Goal: Task Accomplishment & Management: Complete application form

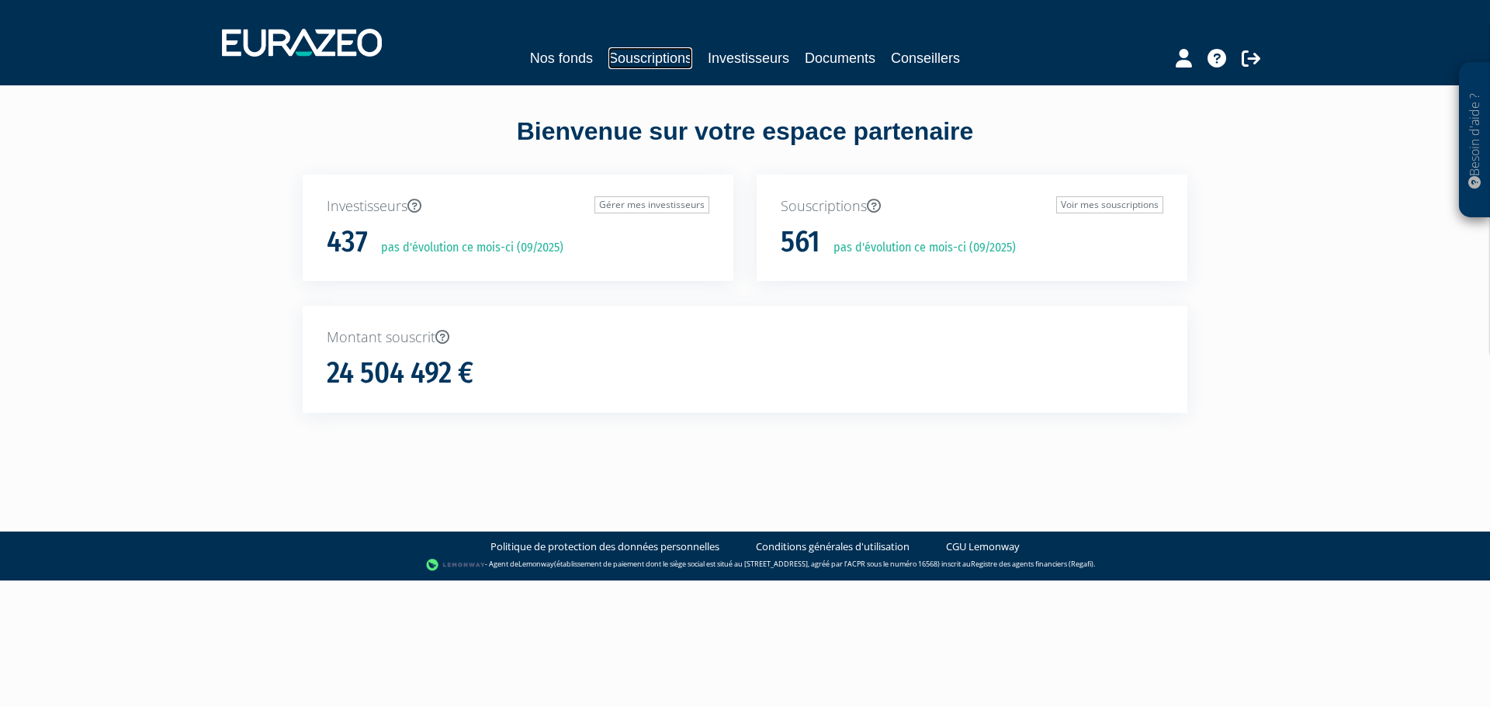
click at [644, 62] on link "Souscriptions" at bounding box center [650, 58] width 84 height 22
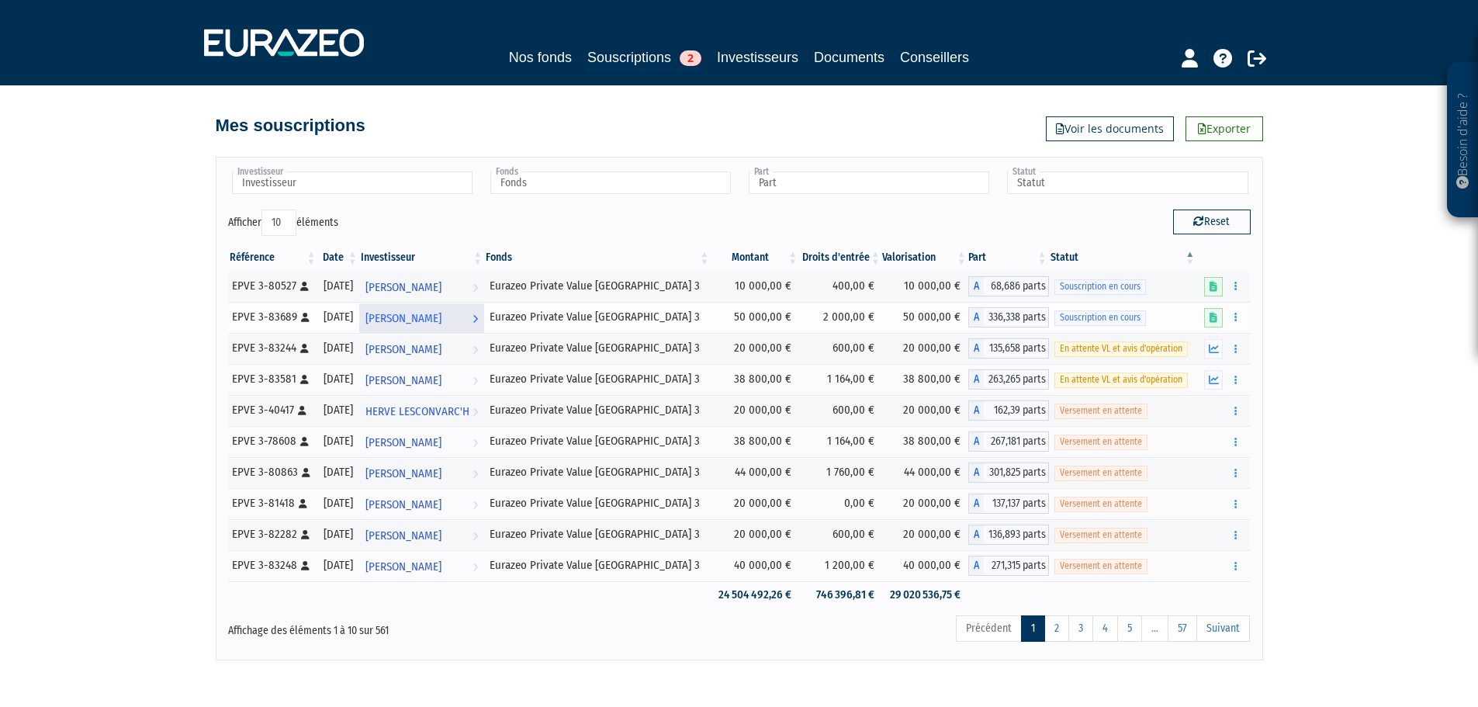
click at [441, 318] on span "[PERSON_NAME]" at bounding box center [404, 318] width 76 height 29
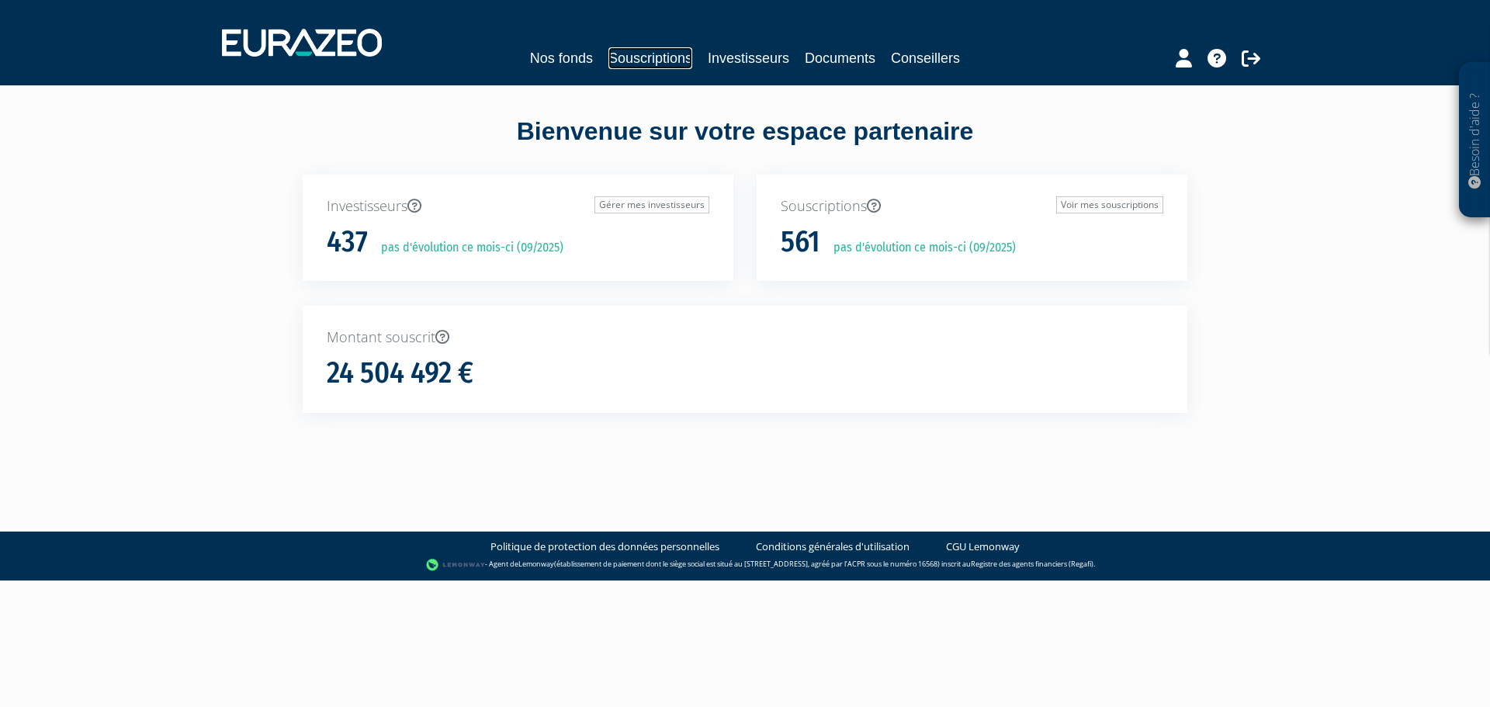
click at [637, 59] on link "Souscriptions" at bounding box center [650, 58] width 84 height 22
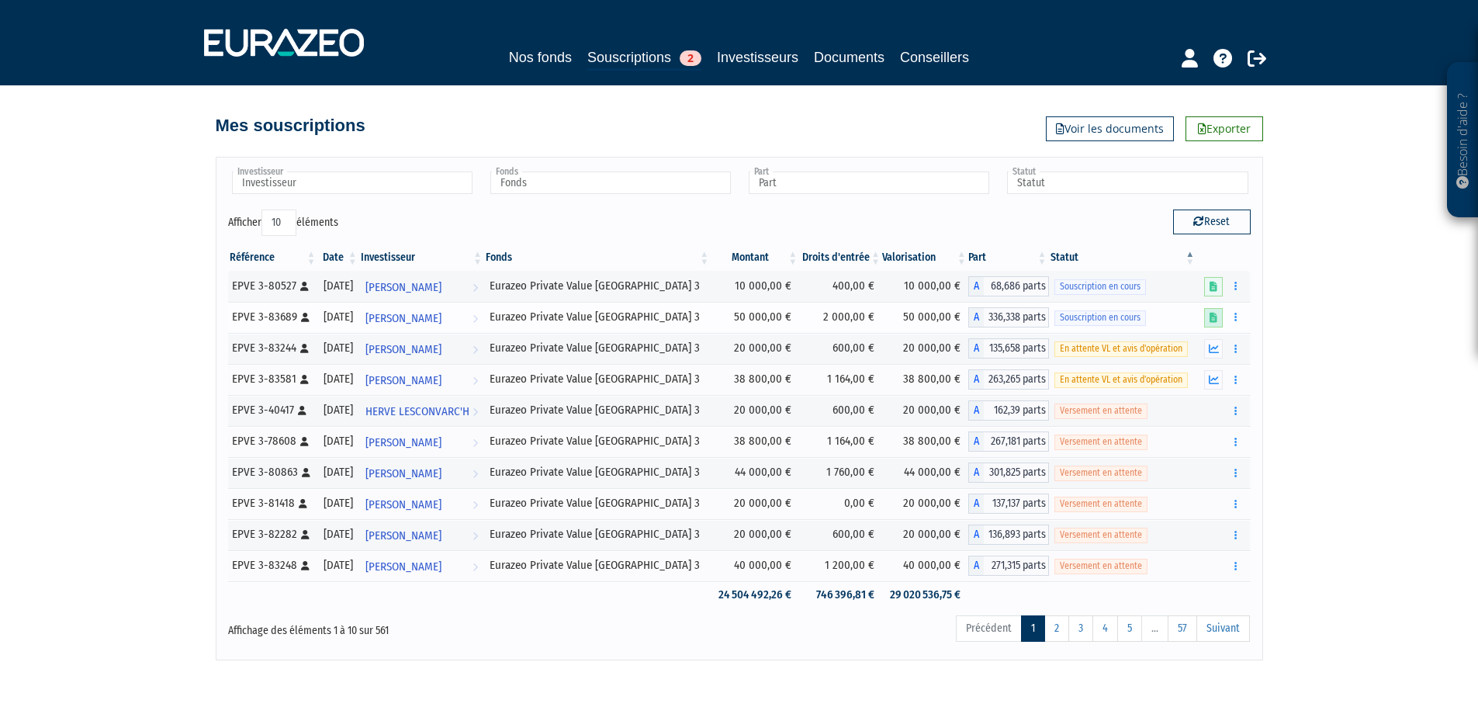
click at [1215, 320] on icon at bounding box center [1214, 318] width 8 height 10
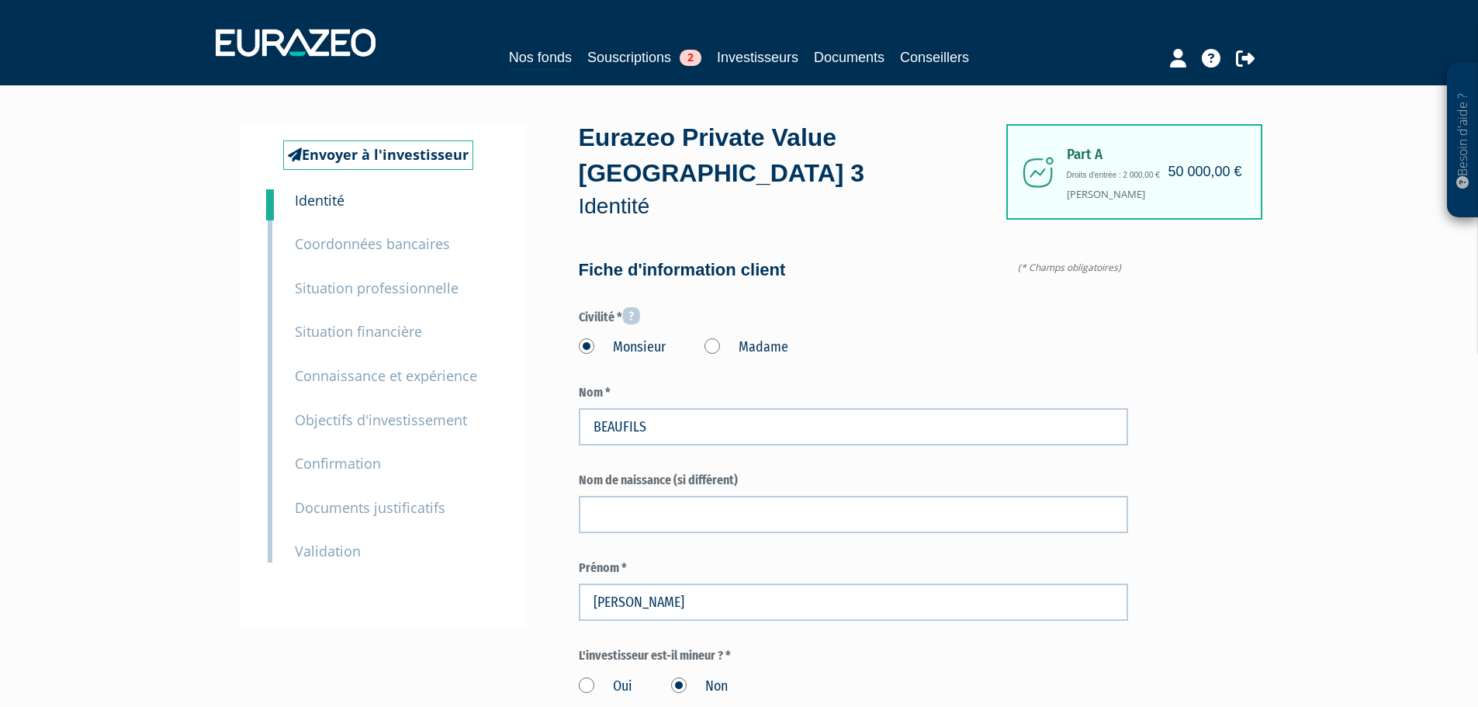
type input "6 18 10 40 58"
click at [335, 549] on small "Validation" at bounding box center [328, 551] width 66 height 19
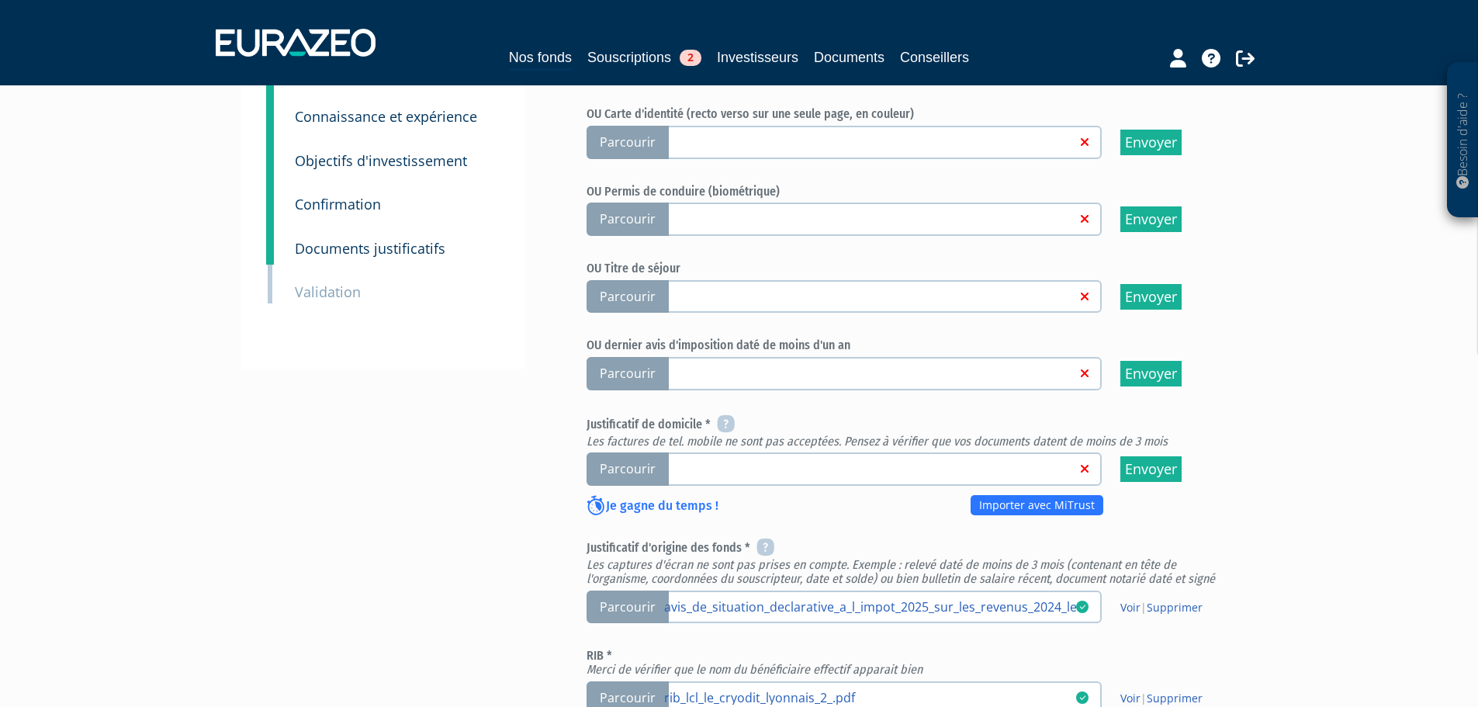
scroll to position [388, 0]
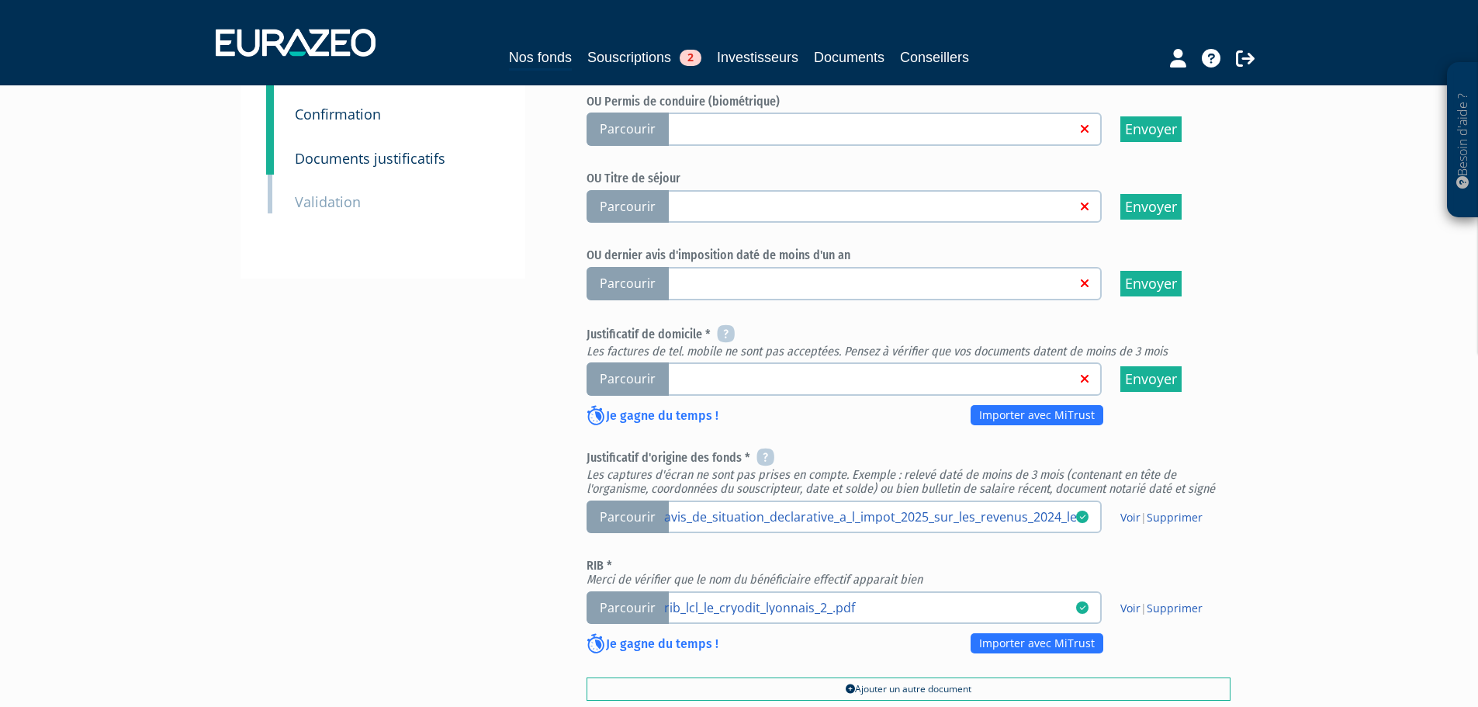
click at [621, 362] on span "Parcourir" at bounding box center [628, 378] width 82 height 33
click at [0, 0] on input "Parcourir" at bounding box center [0, 0] width 0 height 0
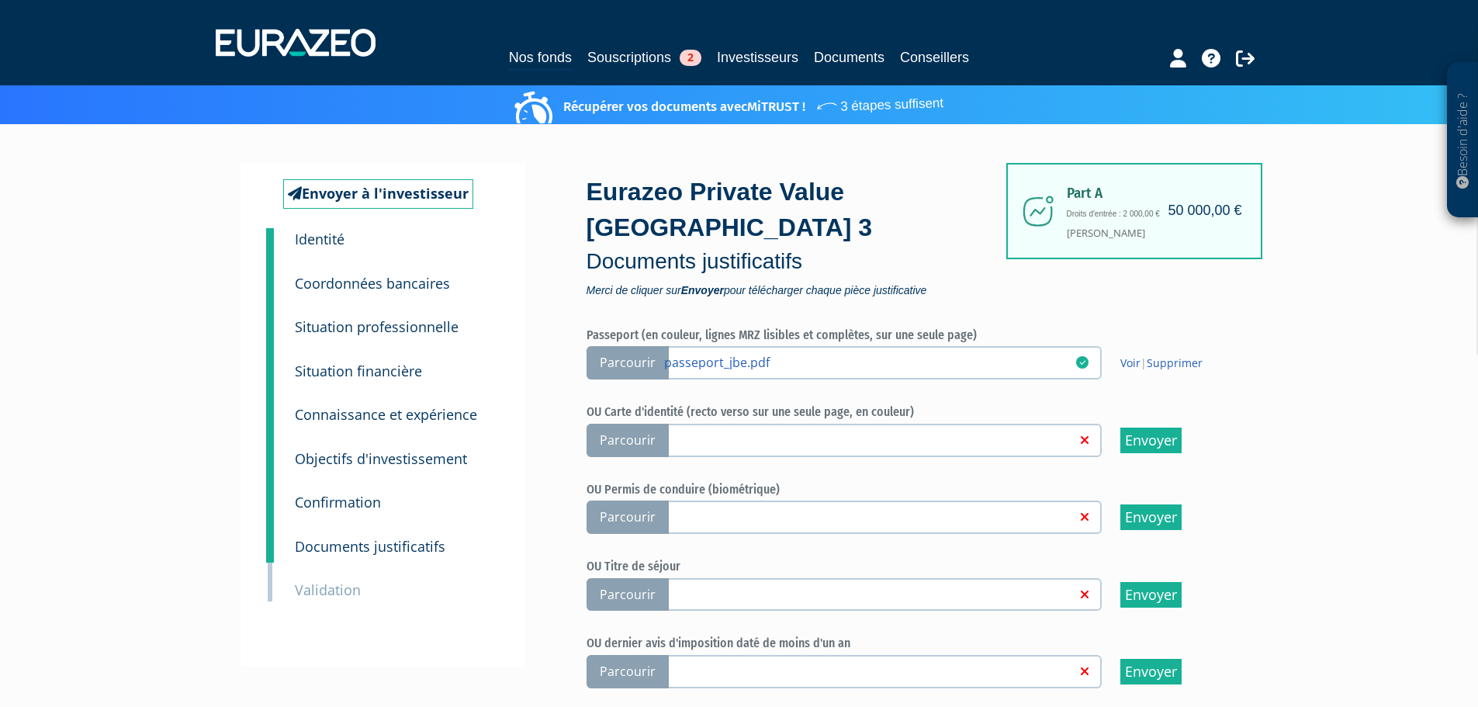
click at [1327, 494] on div "Besoin d'aide ? × J'ai besoin d'aide Si vous avez une question à propos du fonc…" at bounding box center [739, 612] width 1478 height 1225
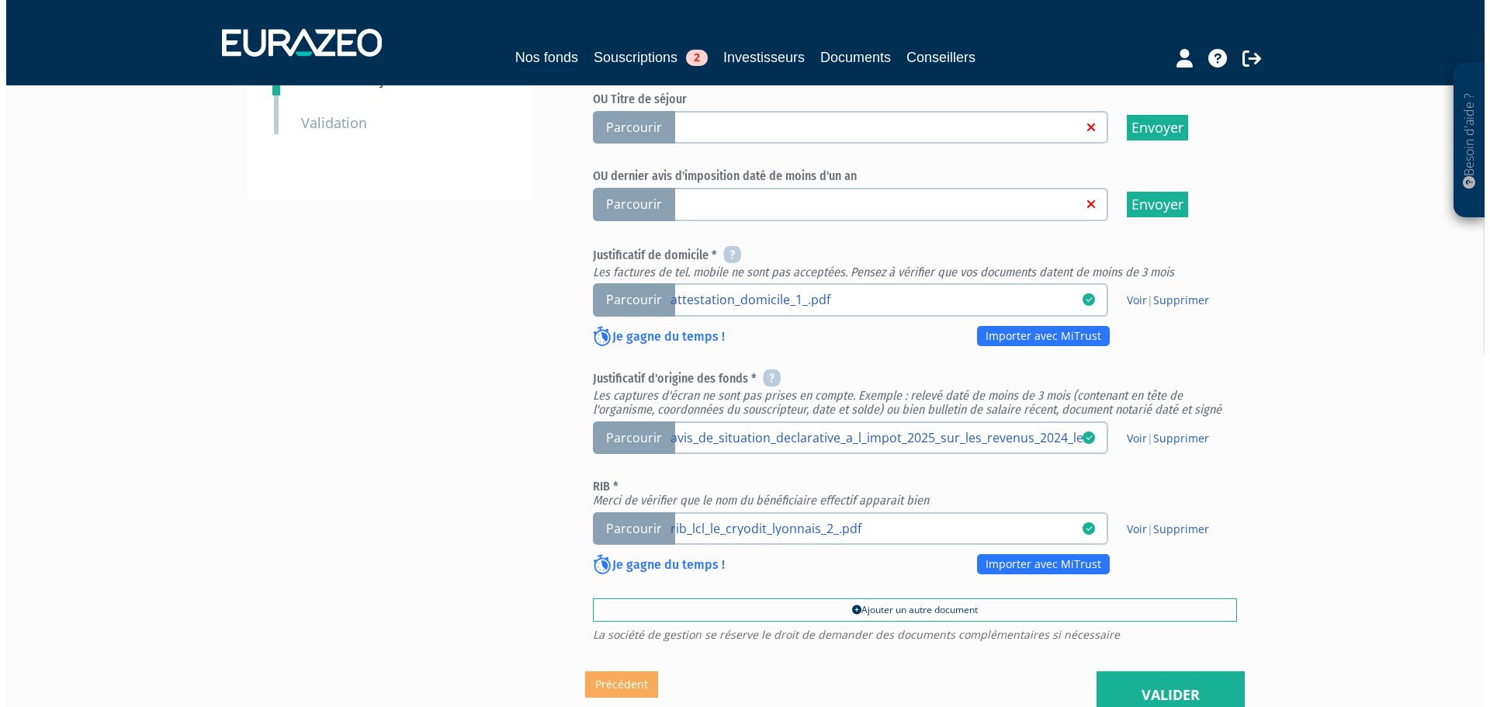
scroll to position [595, 0]
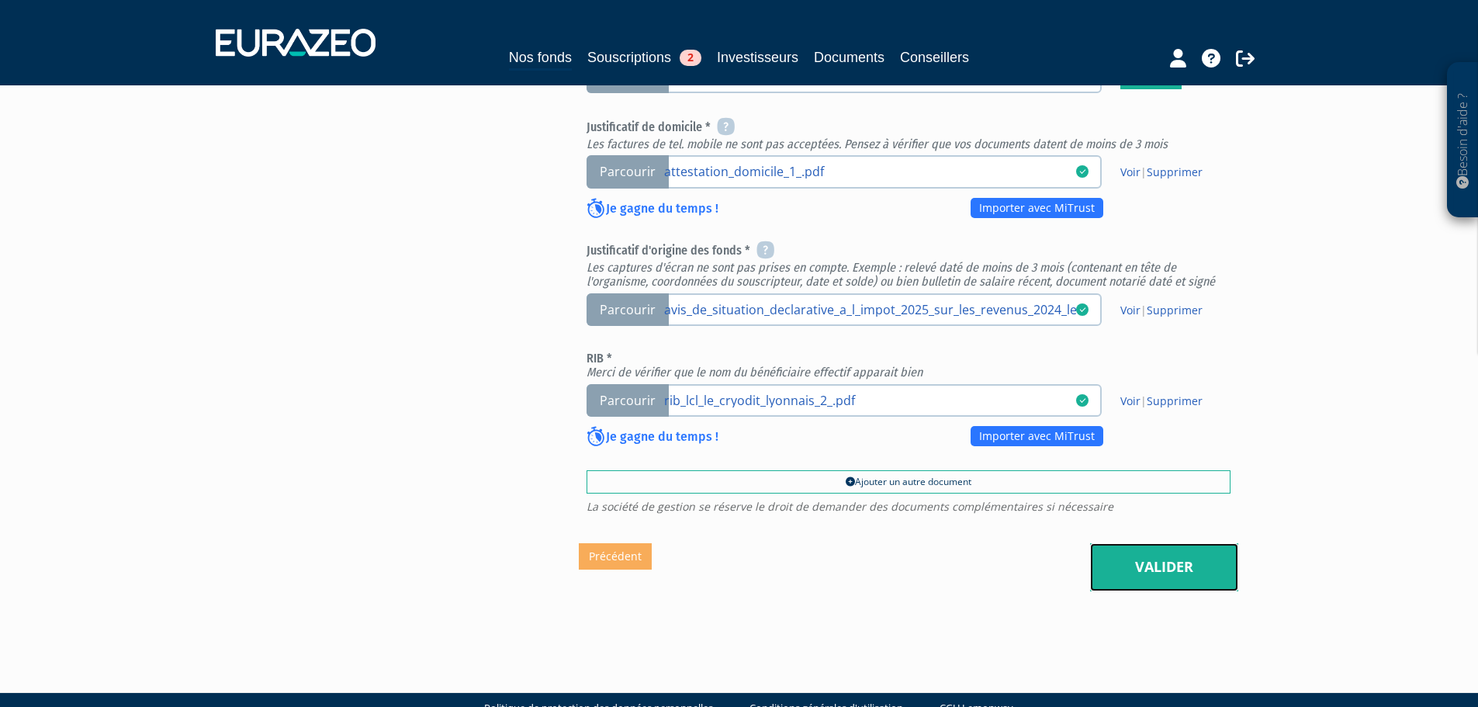
click at [1156, 543] on link "Valider" at bounding box center [1164, 567] width 148 height 48
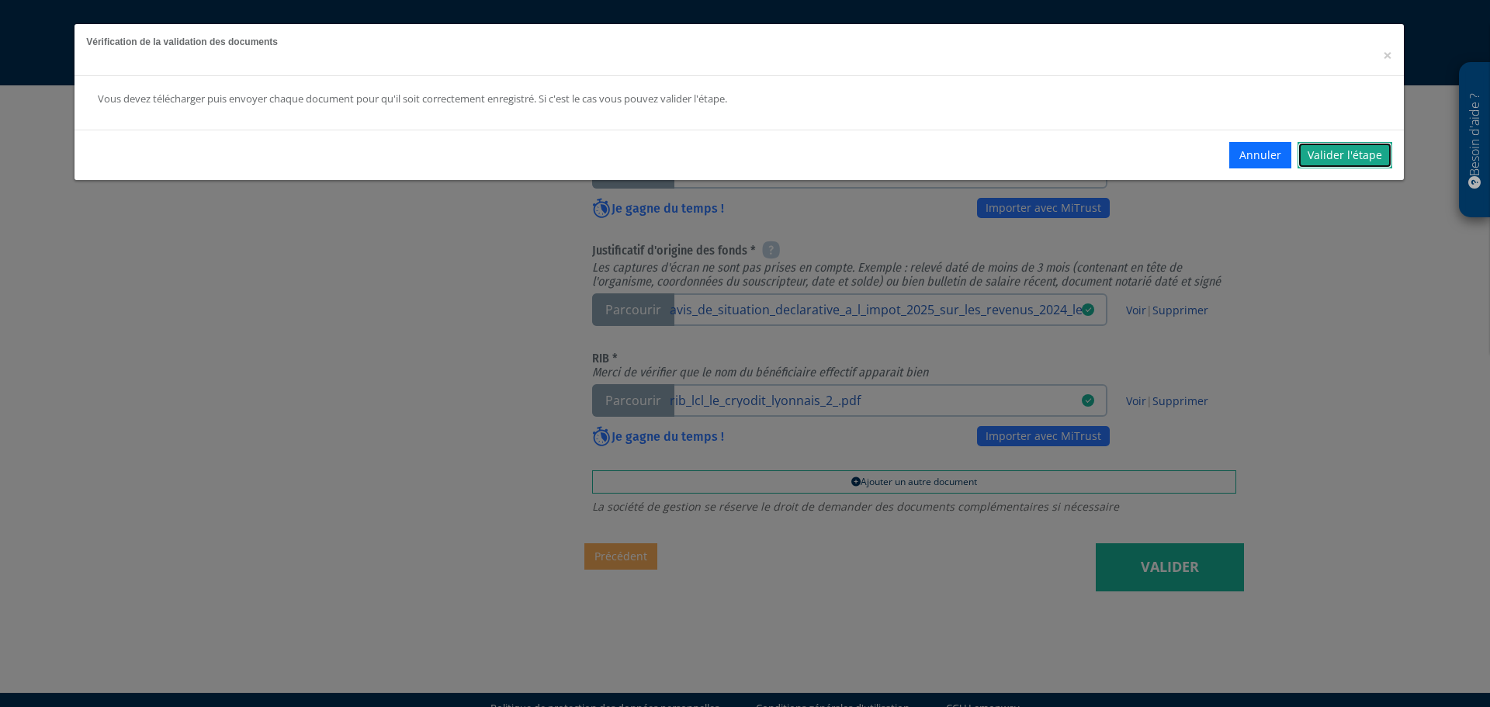
click at [1354, 154] on link "Valider l'étape" at bounding box center [1345, 155] width 95 height 26
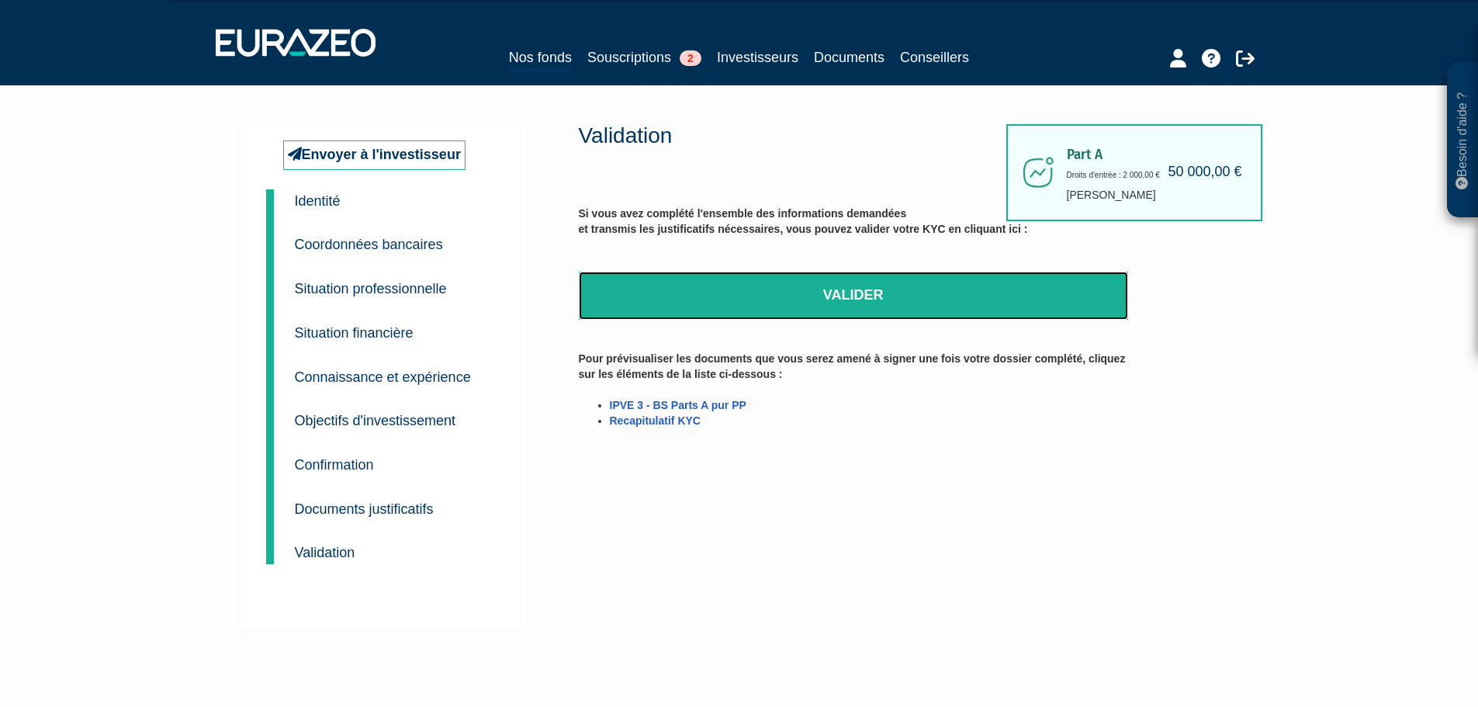
click at [857, 300] on link "Valider" at bounding box center [853, 296] width 549 height 48
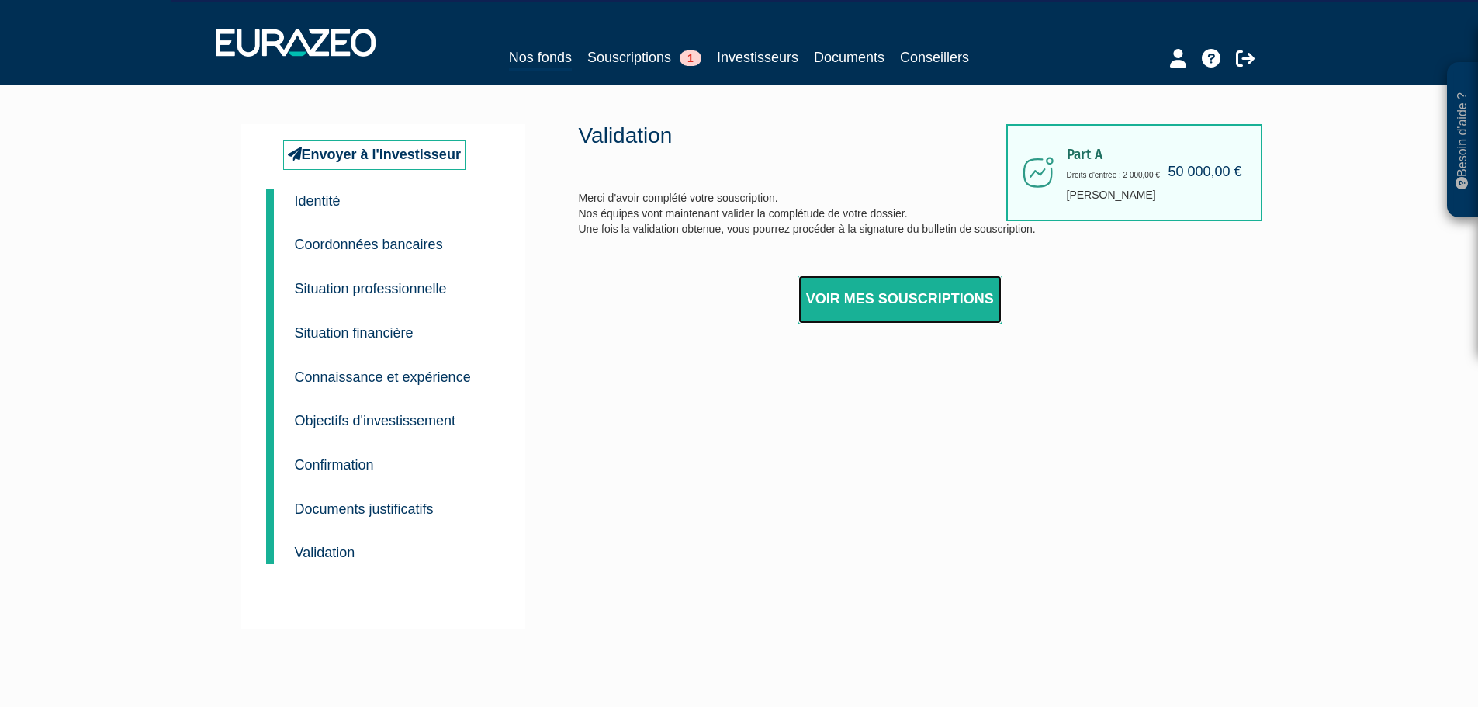
click at [911, 296] on link "Voir mes souscriptions" at bounding box center [900, 299] width 203 height 48
